Goal: Understand process/instructions

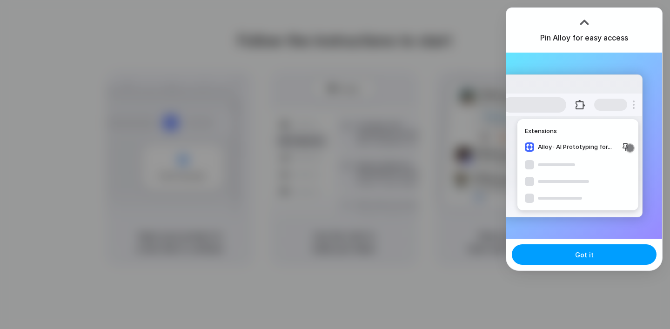
click at [584, 259] on span "Got it" at bounding box center [584, 255] width 19 height 10
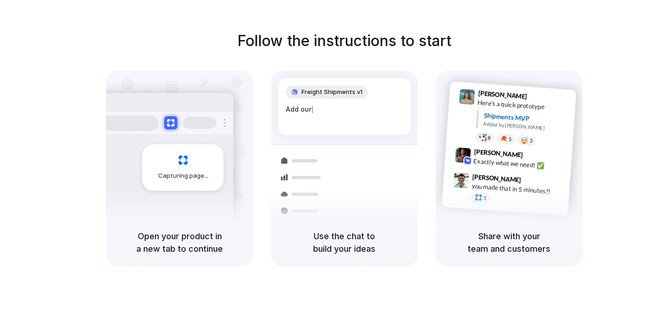
click at [430, 237] on div "Capturing page Open your product in a new tab to continue Freight Shipments v1 …" at bounding box center [344, 168] width 476 height 195
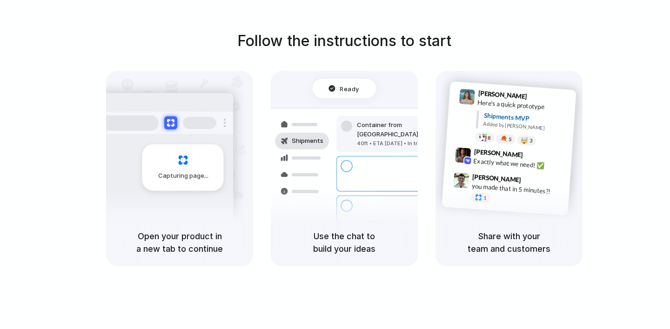
click at [424, 231] on div "Capturing page Open your product in a new tab to continue Ready Shipments Conta…" at bounding box center [344, 168] width 476 height 195
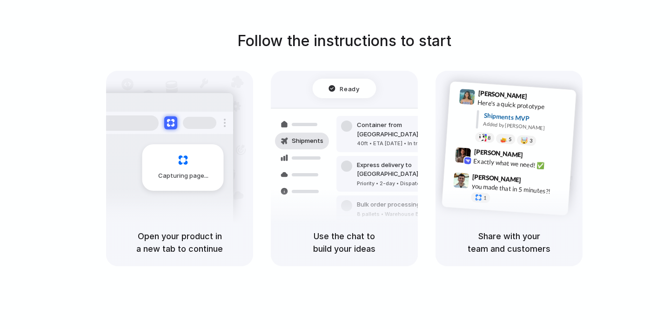
click at [335, 165] on div at bounding box center [335, 165] width 0 height 0
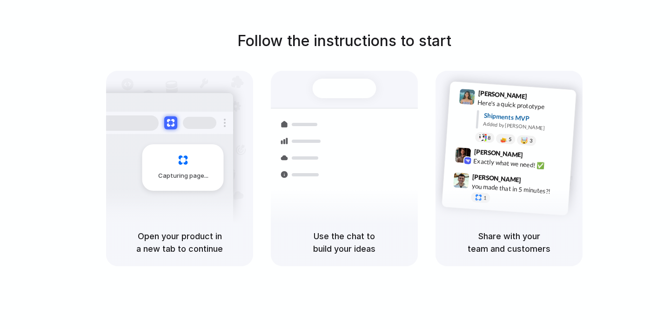
click at [335, 165] on div at bounding box center [335, 165] width 0 height 0
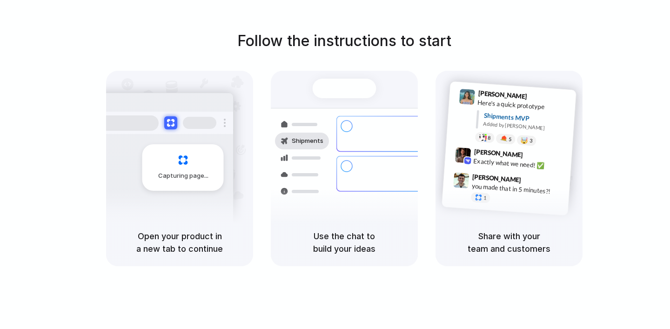
click at [511, 169] on div "[PERSON_NAME] 9:42 AM Exactly what we need! ✅" at bounding box center [507, 160] width 127 height 34
click at [497, 233] on h5 "Share with your team and customers" at bounding box center [508, 242] width 125 height 25
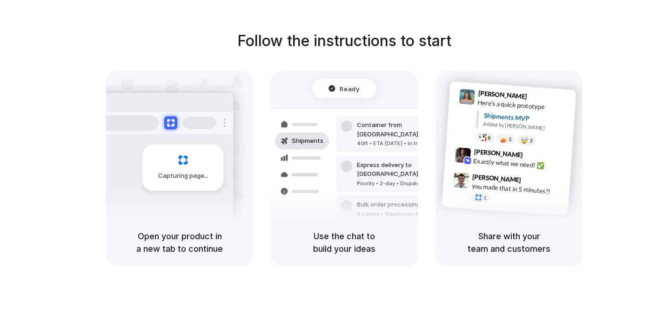
click at [497, 233] on h5 "Share with your team and customers" at bounding box center [508, 242] width 125 height 25
click at [335, 165] on div at bounding box center [335, 165] width 0 height 0
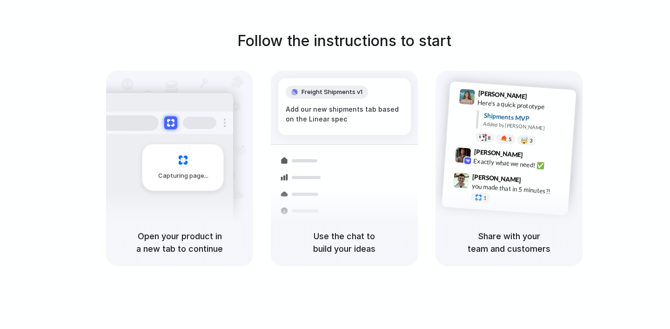
click at [390, 306] on div "Follow the instructions to start Capturing page Open your product in a new tab …" at bounding box center [344, 173] width 688 height 347
